Goal: Find specific page/section: Find specific page/section

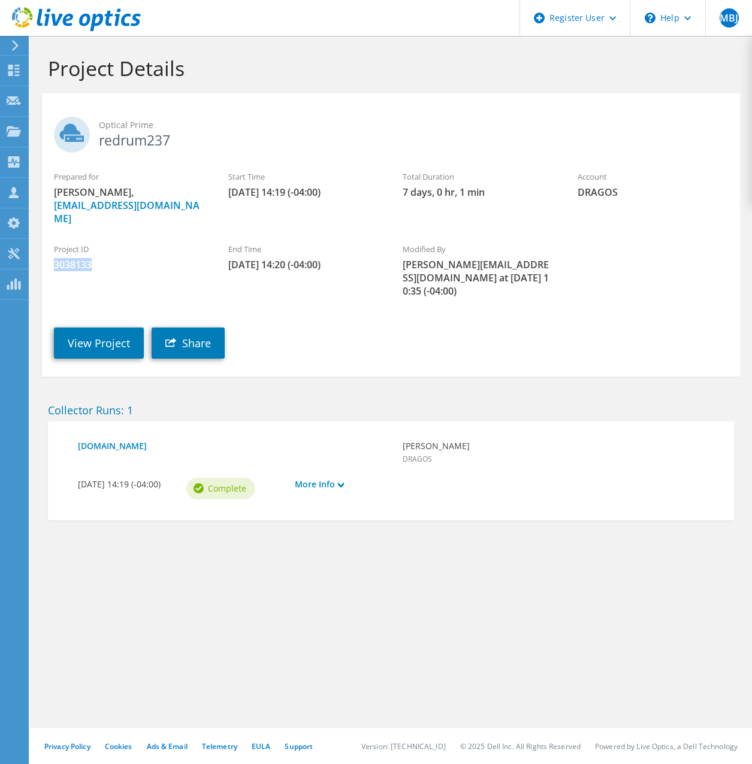
click at [57, 17] on icon at bounding box center [76, 19] width 129 height 25
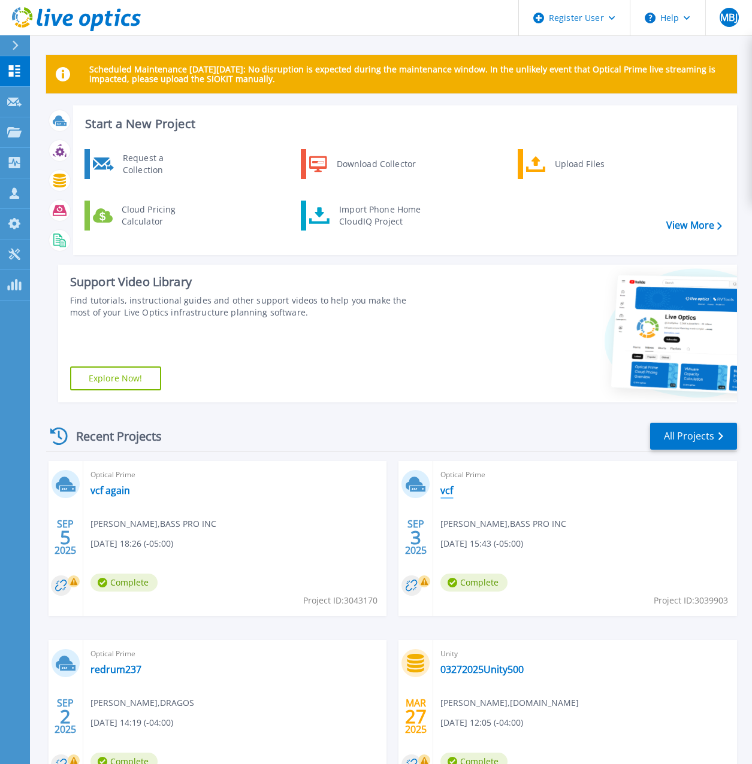
click at [446, 493] on link "vcf" at bounding box center [446, 490] width 13 height 12
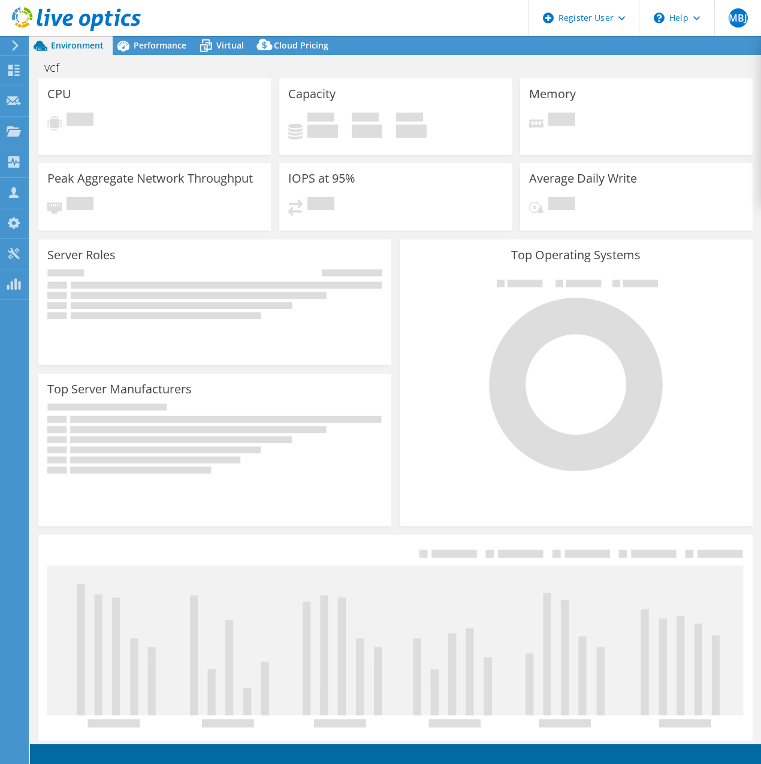
select select "USD"
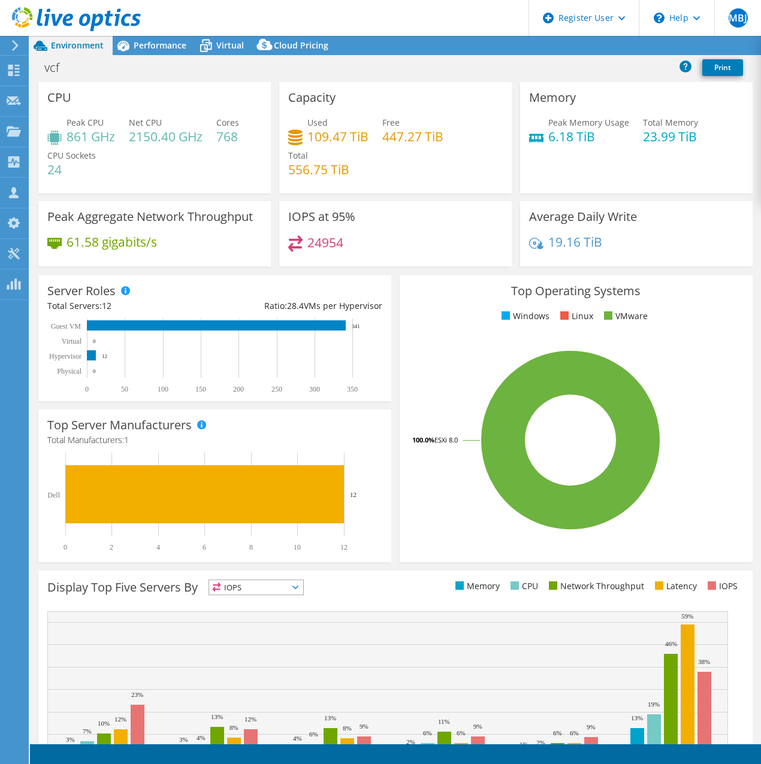
scroll to position [68, 0]
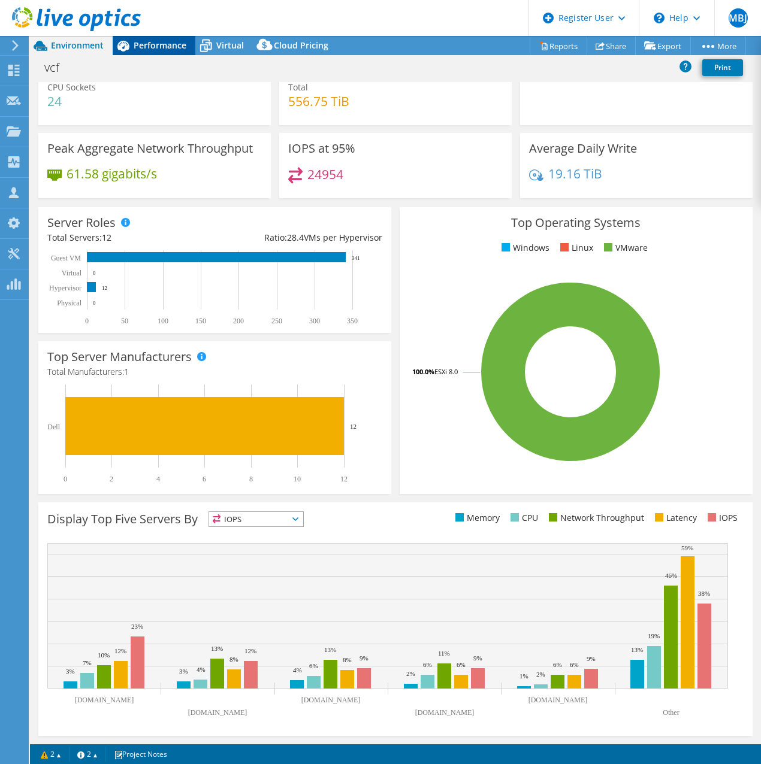
click at [132, 43] on icon at bounding box center [123, 45] width 21 height 21
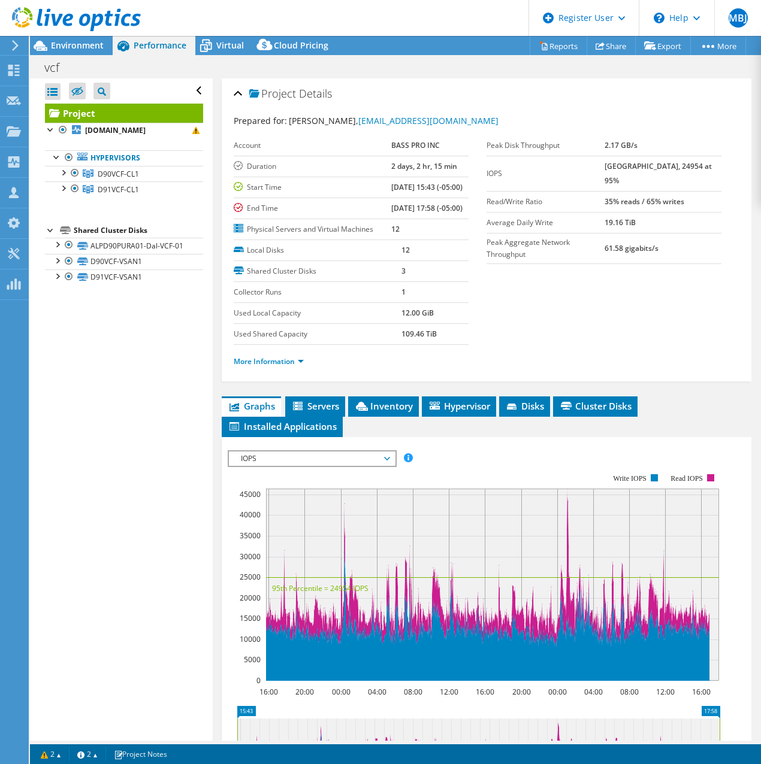
scroll to position [0, 0]
click at [319, 412] on span "Servers" at bounding box center [315, 406] width 48 height 12
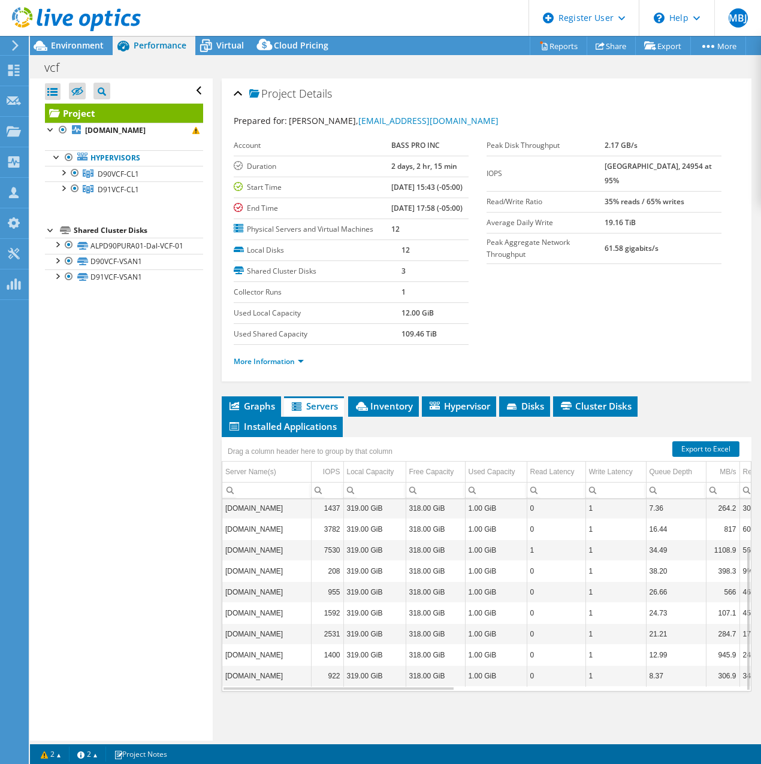
scroll to position [65, 0]
